Goal: Information Seeking & Learning: Understand process/instructions

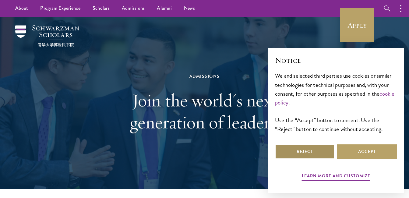
click at [286, 145] on button "Reject" at bounding box center [305, 151] width 60 height 15
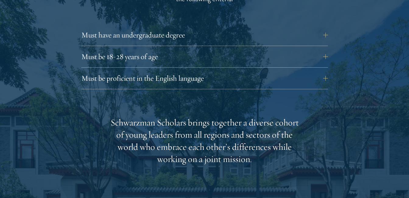
scroll to position [868, 0]
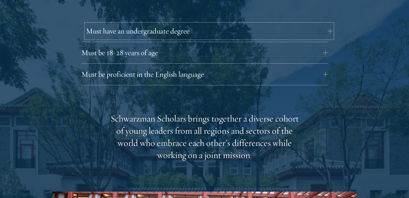
click at [170, 24] on button "Must have an undergraduate degree" at bounding box center [209, 31] width 247 height 15
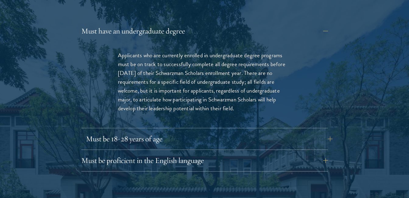
click at [209, 120] on div "Must have an undergraduate degree Applicants who are currently enrolled in unde…" at bounding box center [204, 98] width 247 height 148
click at [214, 132] on button "Must be 18-28 years of age" at bounding box center [209, 139] width 247 height 15
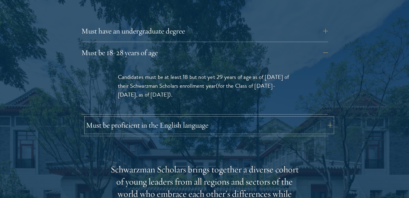
click at [224, 118] on button "Must be proficient in the English language" at bounding box center [209, 125] width 247 height 15
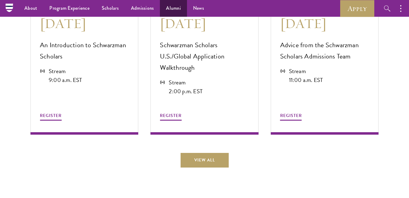
scroll to position [1324, 0]
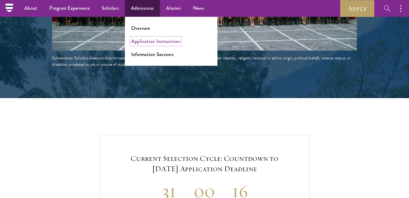
click at [146, 43] on link "Application Instructions" at bounding box center [155, 41] width 49 height 7
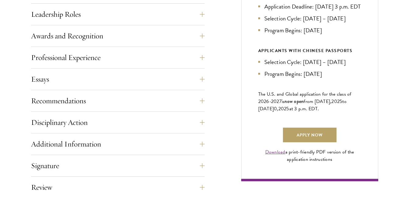
scroll to position [373, 0]
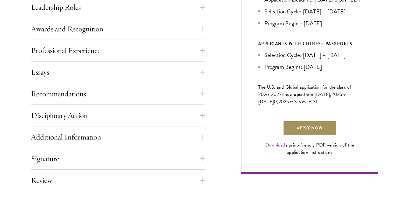
click at [297, 135] on link "Apply Now" at bounding box center [310, 128] width 54 height 15
